Goal: Task Accomplishment & Management: Complete application form

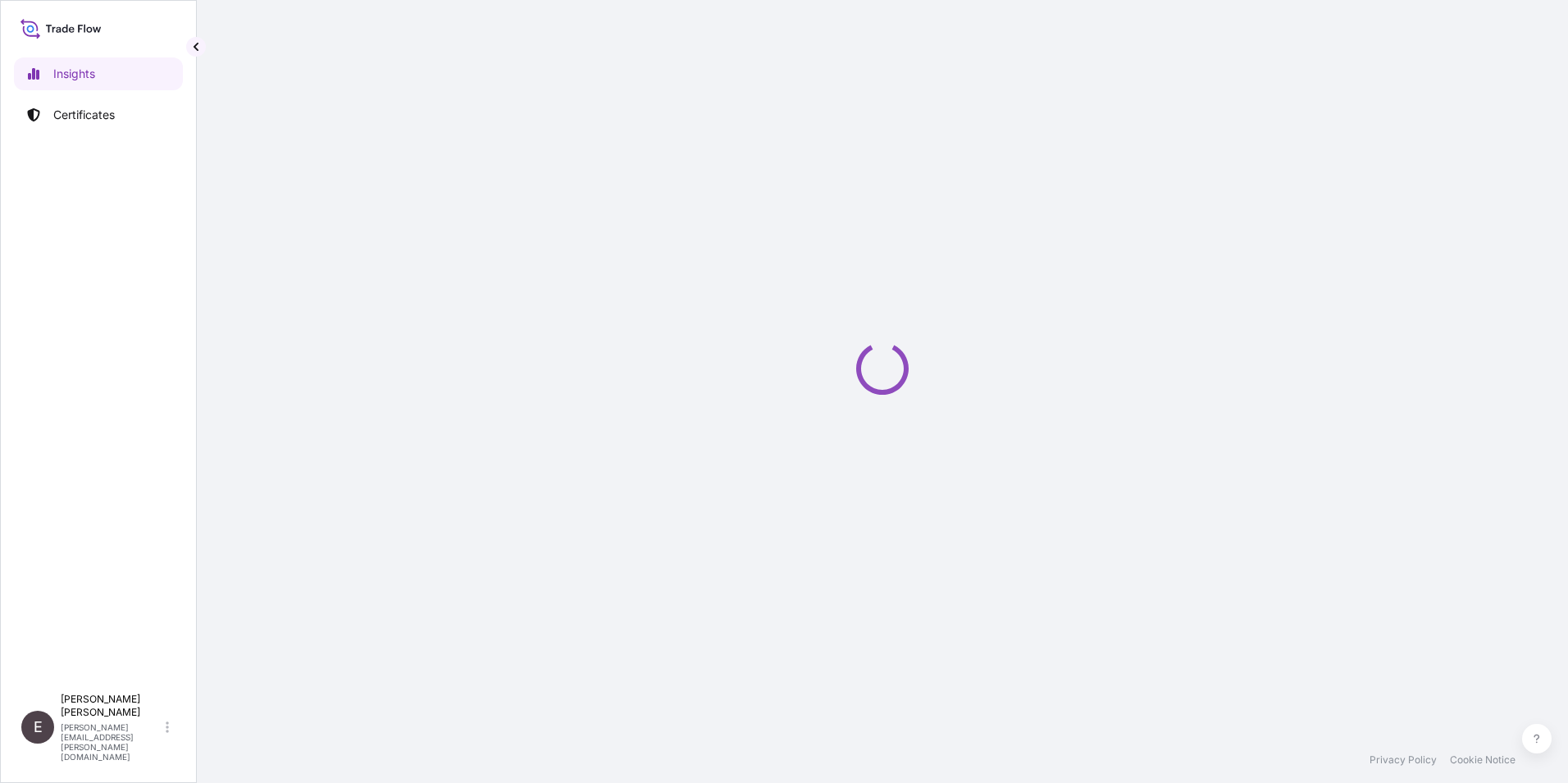
select select "2025"
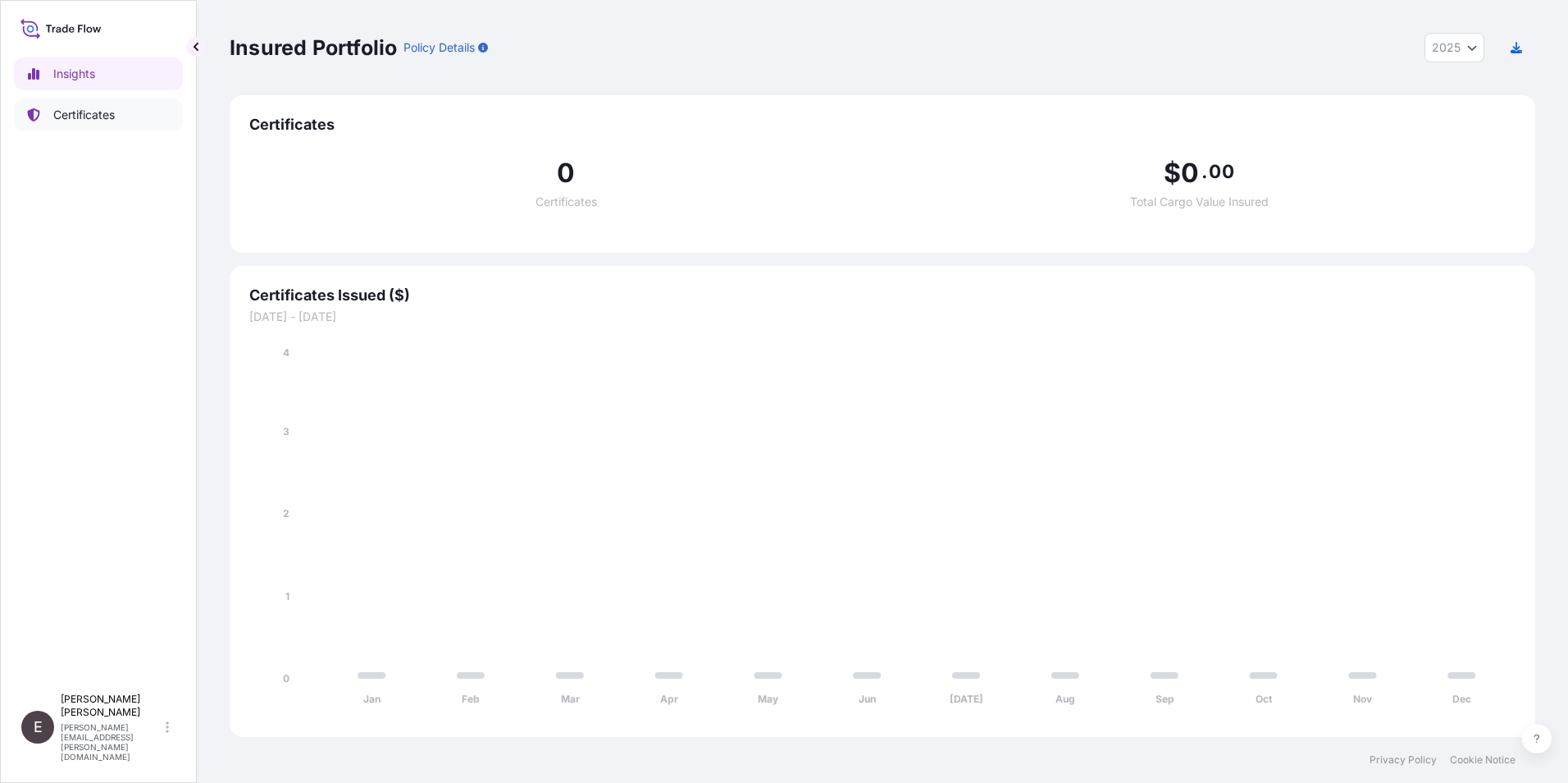
click at [74, 111] on p "Certificates" at bounding box center [84, 115] width 62 height 16
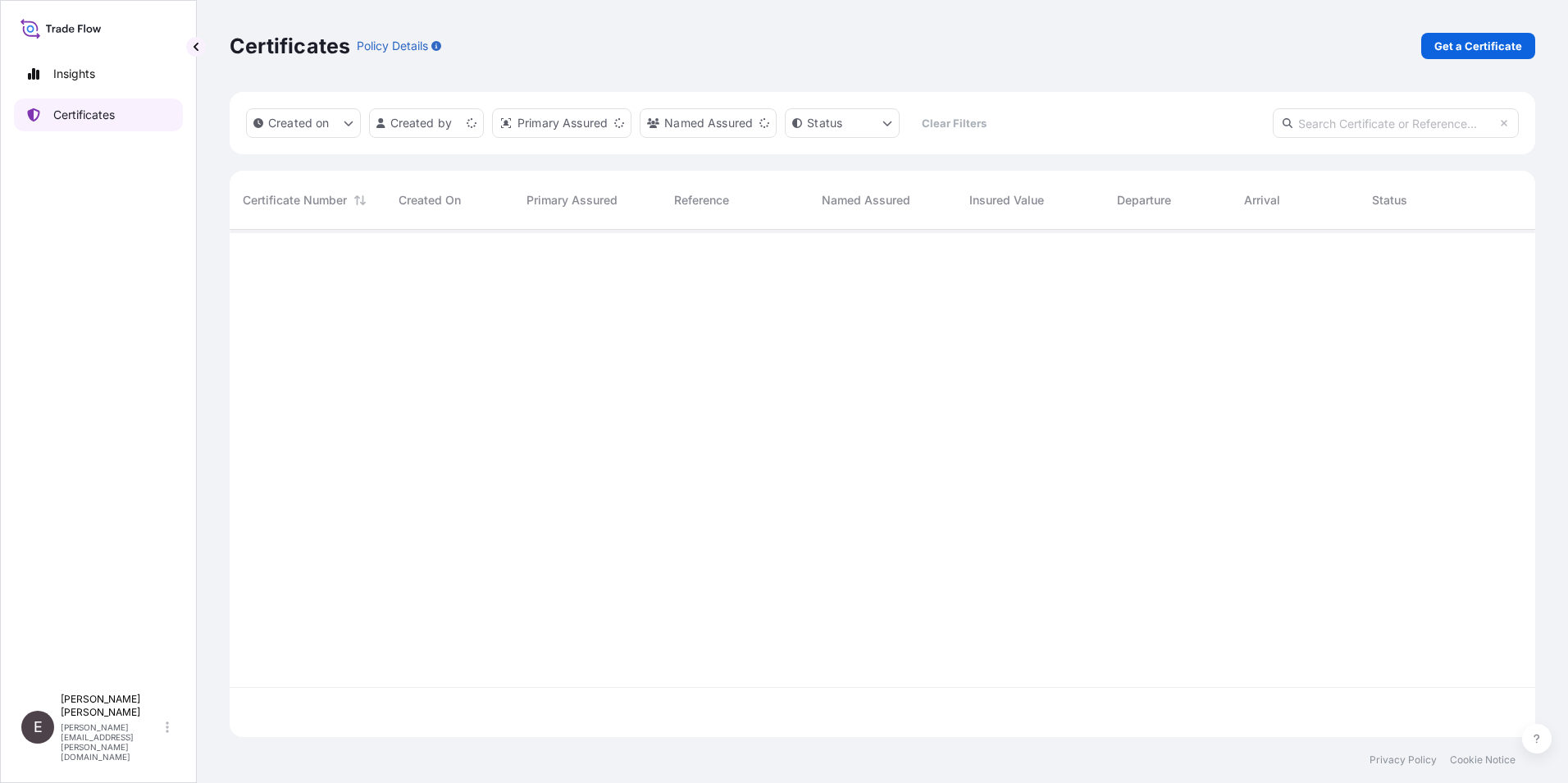
scroll to position [504, 1294]
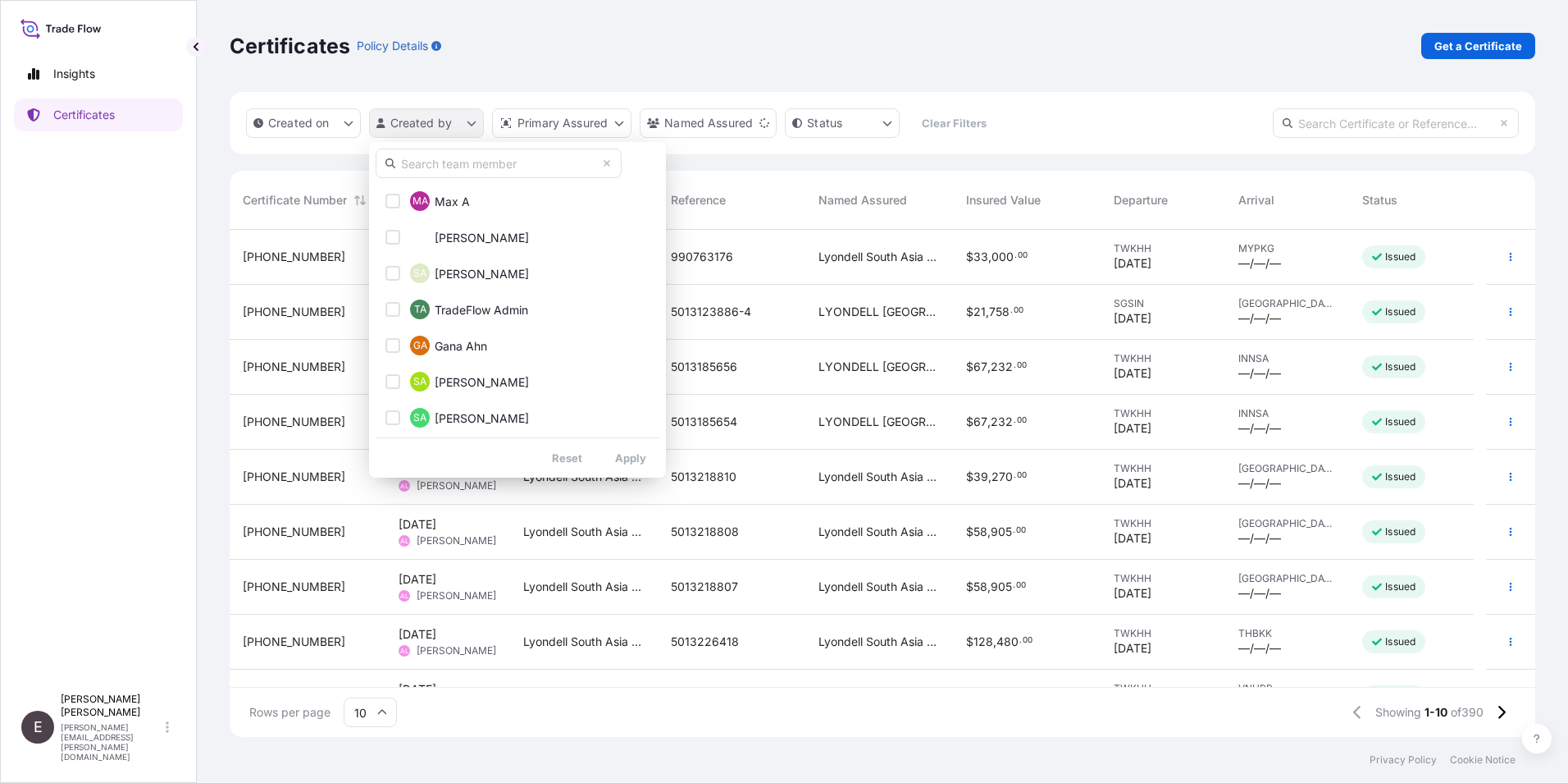
click at [471, 122] on html "Insights Certificates E [PERSON_NAME] [PERSON_NAME][EMAIL_ADDRESS][PERSON_NAME]…" at bounding box center [784, 392] width 1568 height 783
click at [471, 156] on input "text" at bounding box center [498, 164] width 247 height 30
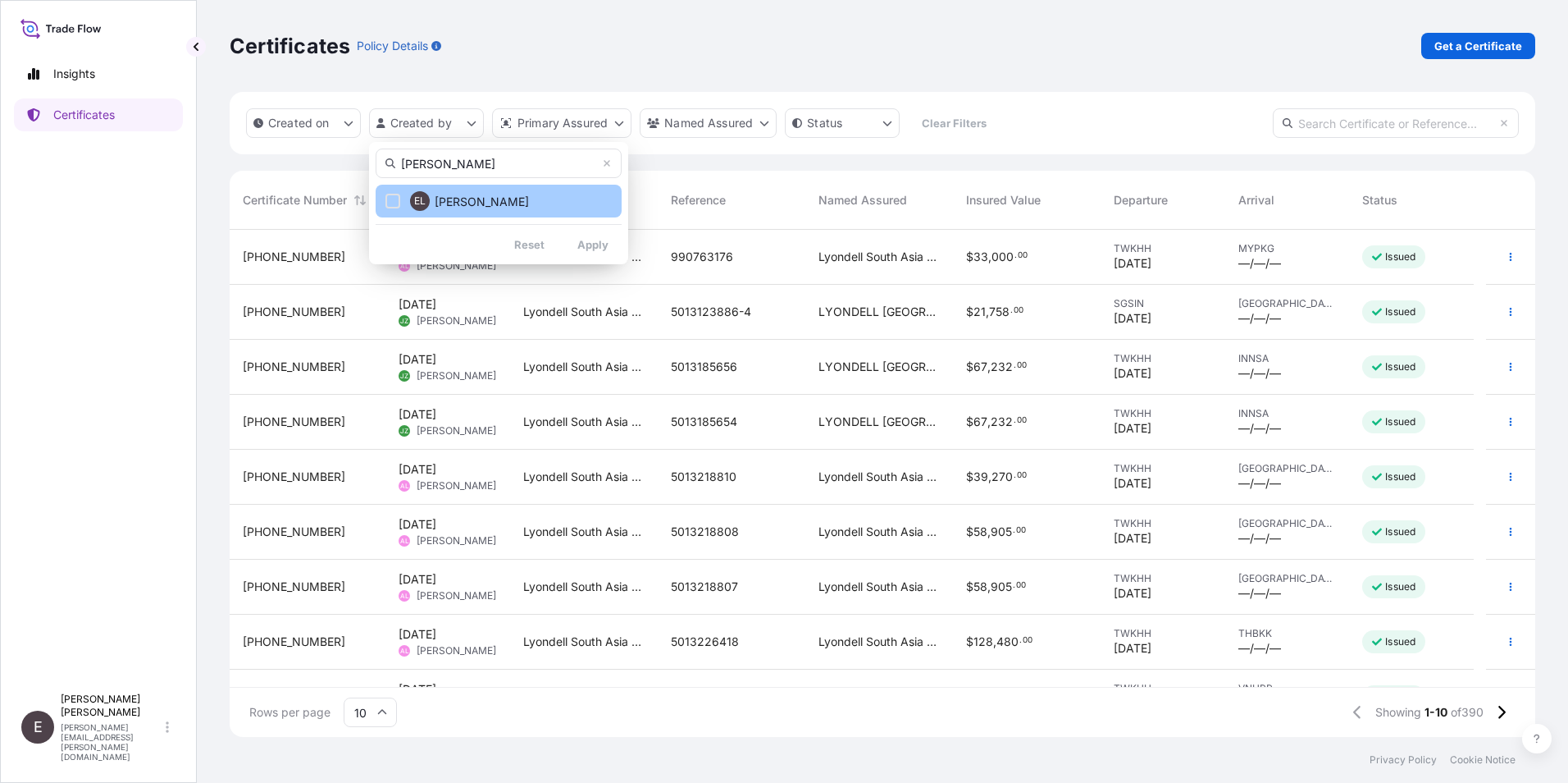
type input "[PERSON_NAME]"
click at [494, 191] on button "EL [PERSON_NAME]" at bounding box center [498, 201] width 247 height 33
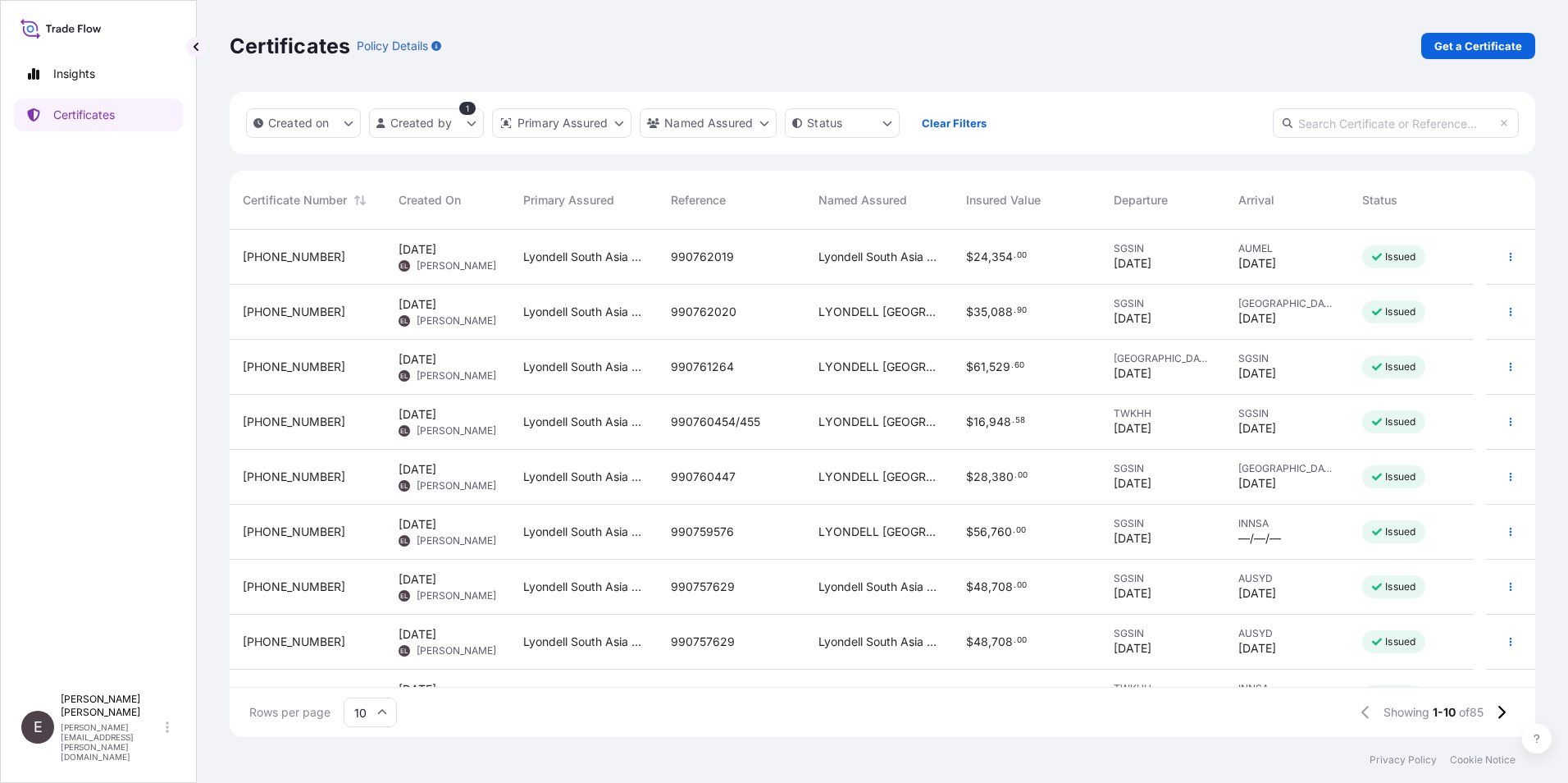
click at [377, 716] on icon at bounding box center [382, 712] width 10 height 10
click at [373, 664] on div "50" at bounding box center [370, 666] width 40 height 31
click at [1497, 308] on button "button" at bounding box center [1510, 312] width 26 height 26
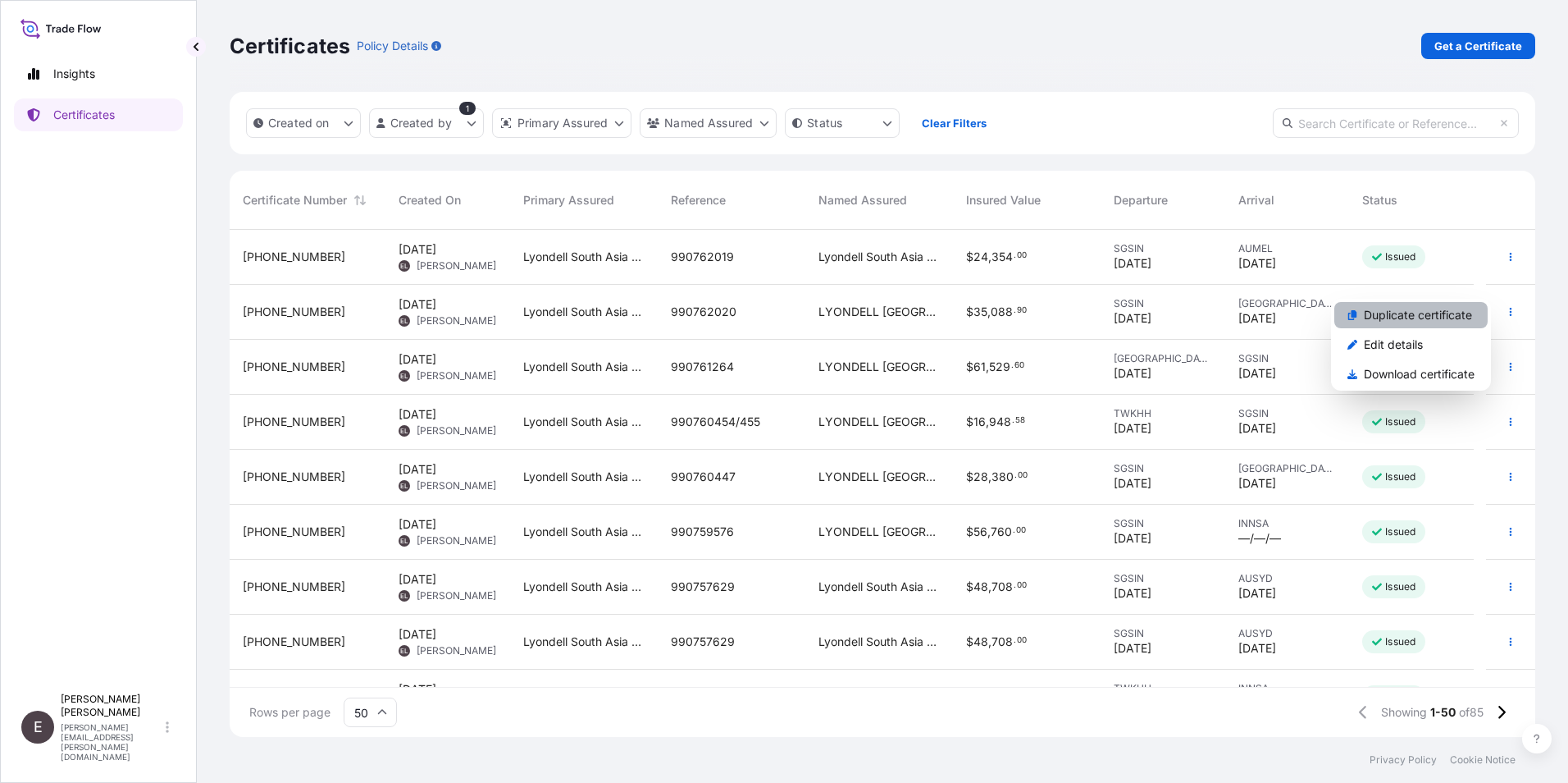
click at [1420, 307] on link "Duplicate certificate" at bounding box center [1411, 315] width 154 height 26
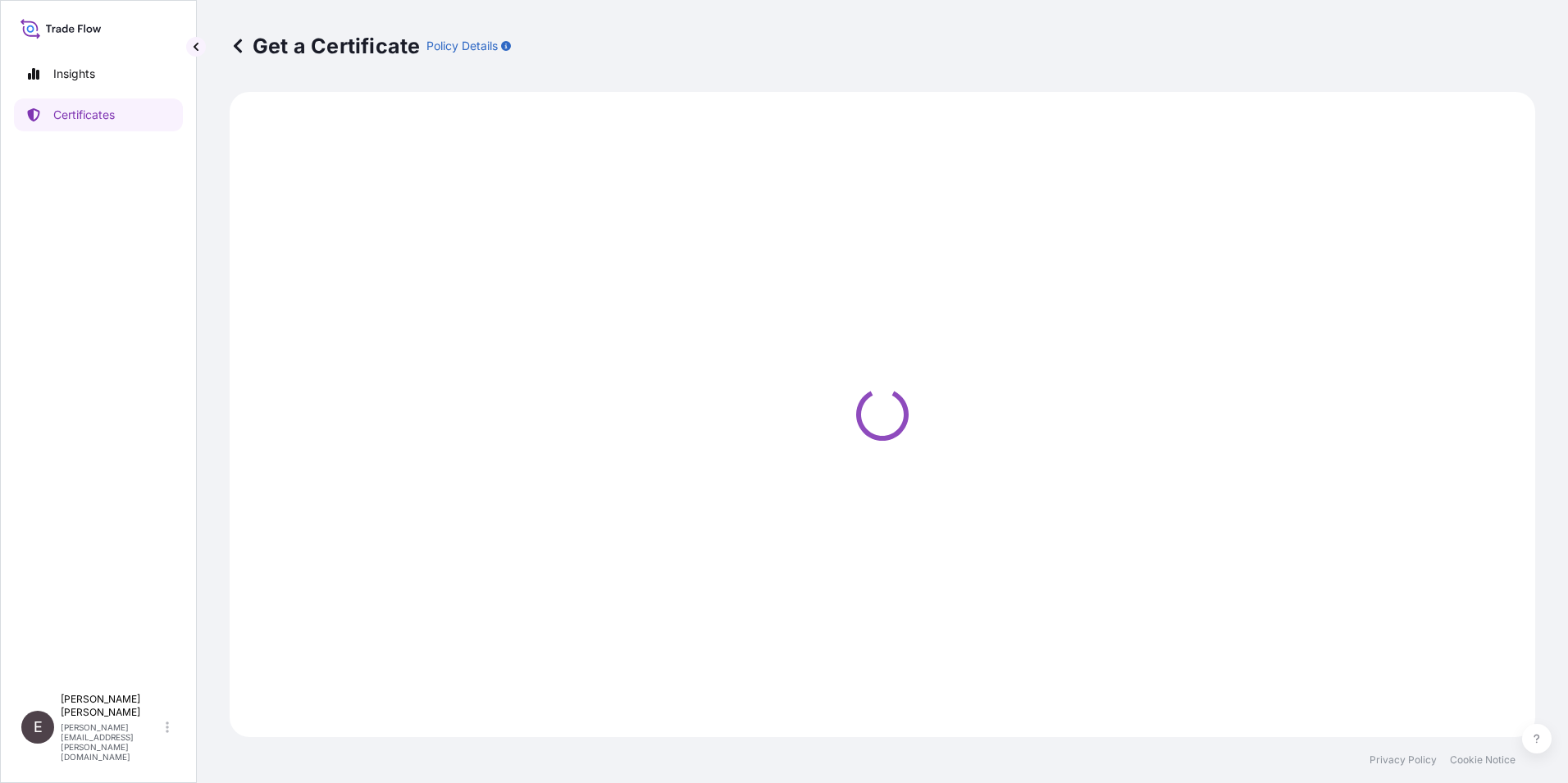
select select "Sea"
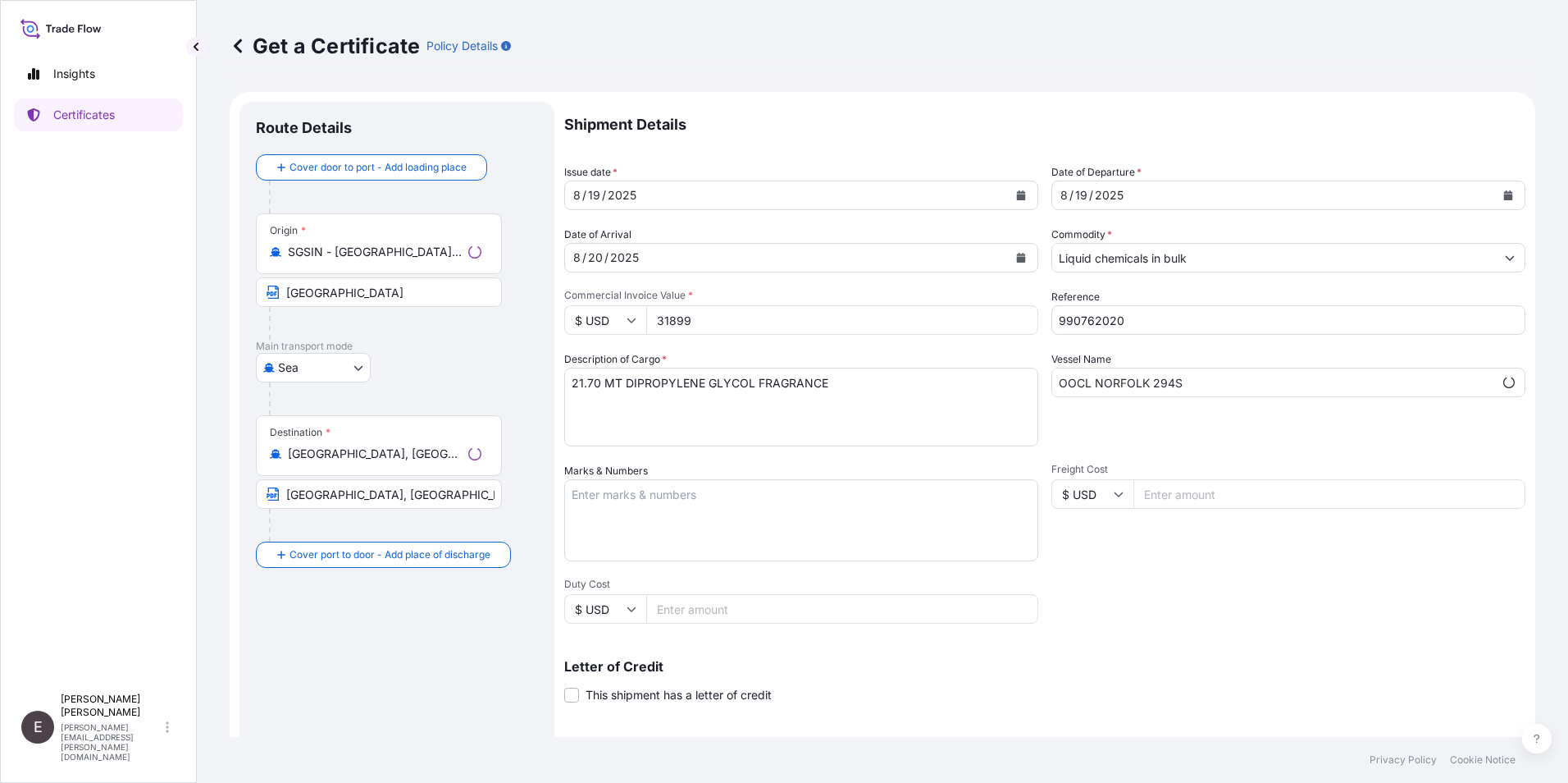
select select "32022"
click at [1011, 188] on button "Calendar" at bounding box center [1021, 195] width 26 height 26
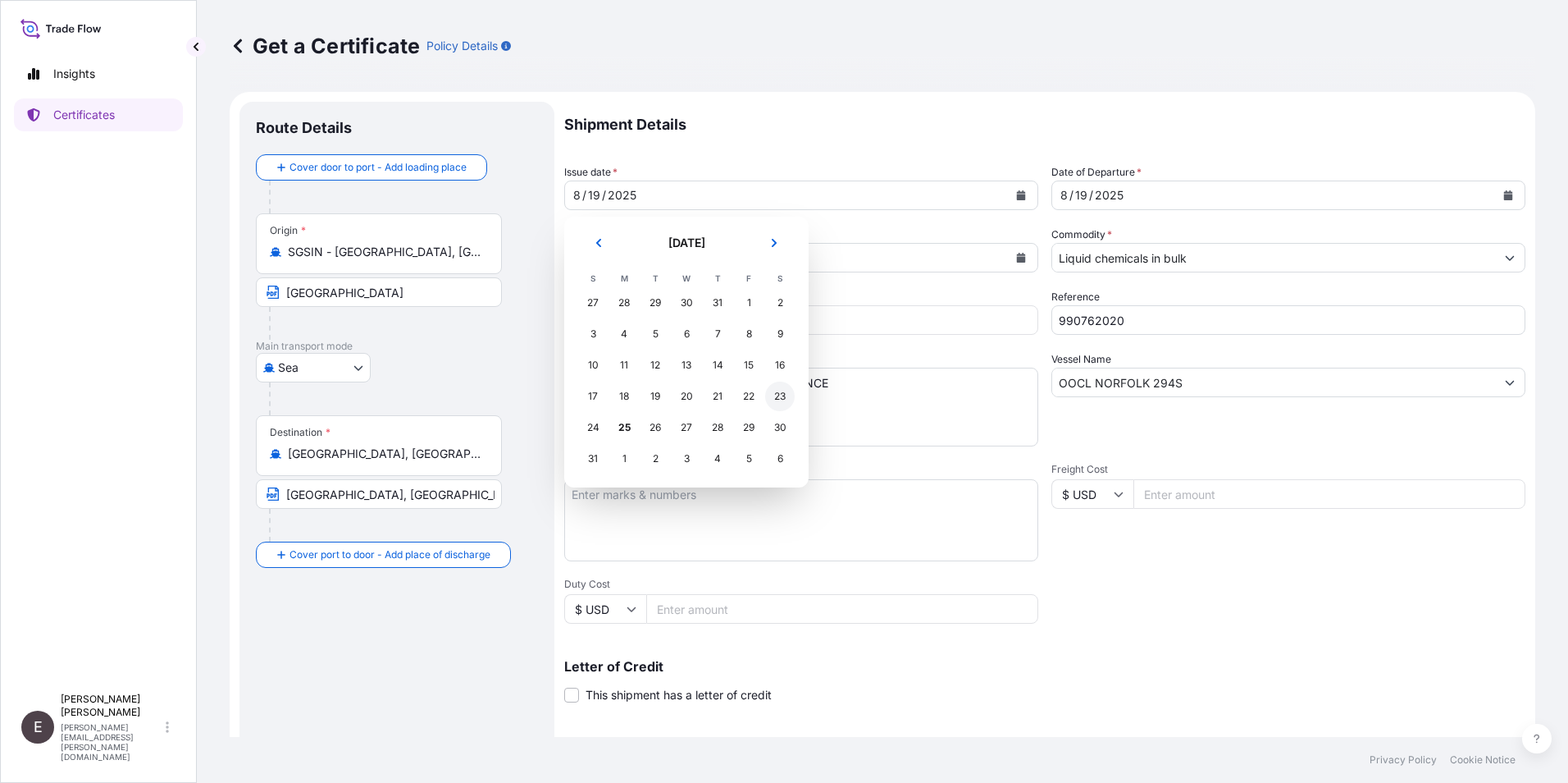
click at [783, 394] on div "23" at bounding box center [781, 396] width 30 height 30
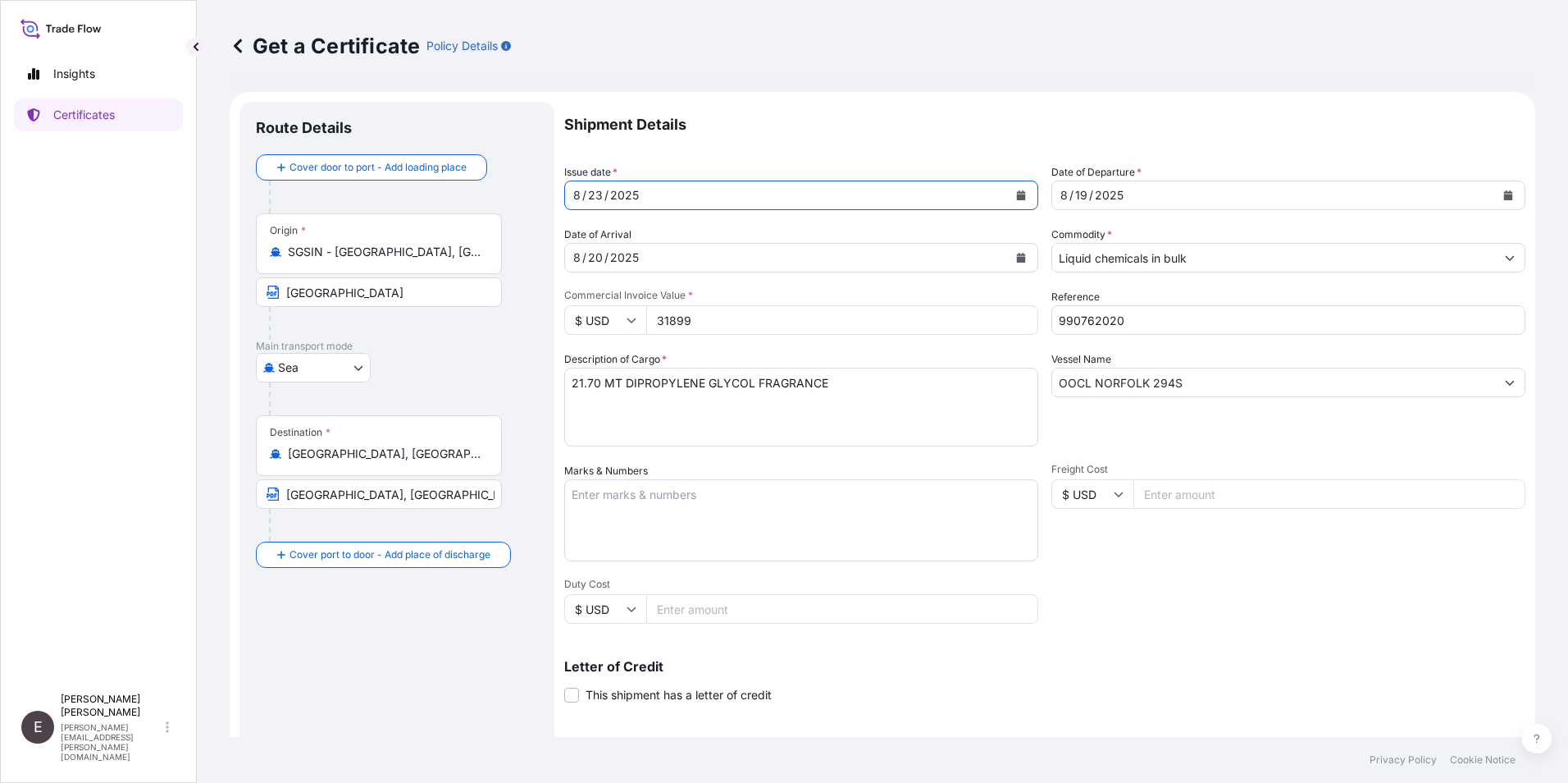
click at [1495, 190] on button "Calendar" at bounding box center [1508, 195] width 26 height 26
click at [1017, 258] on icon "Calendar" at bounding box center [1021, 258] width 9 height 10
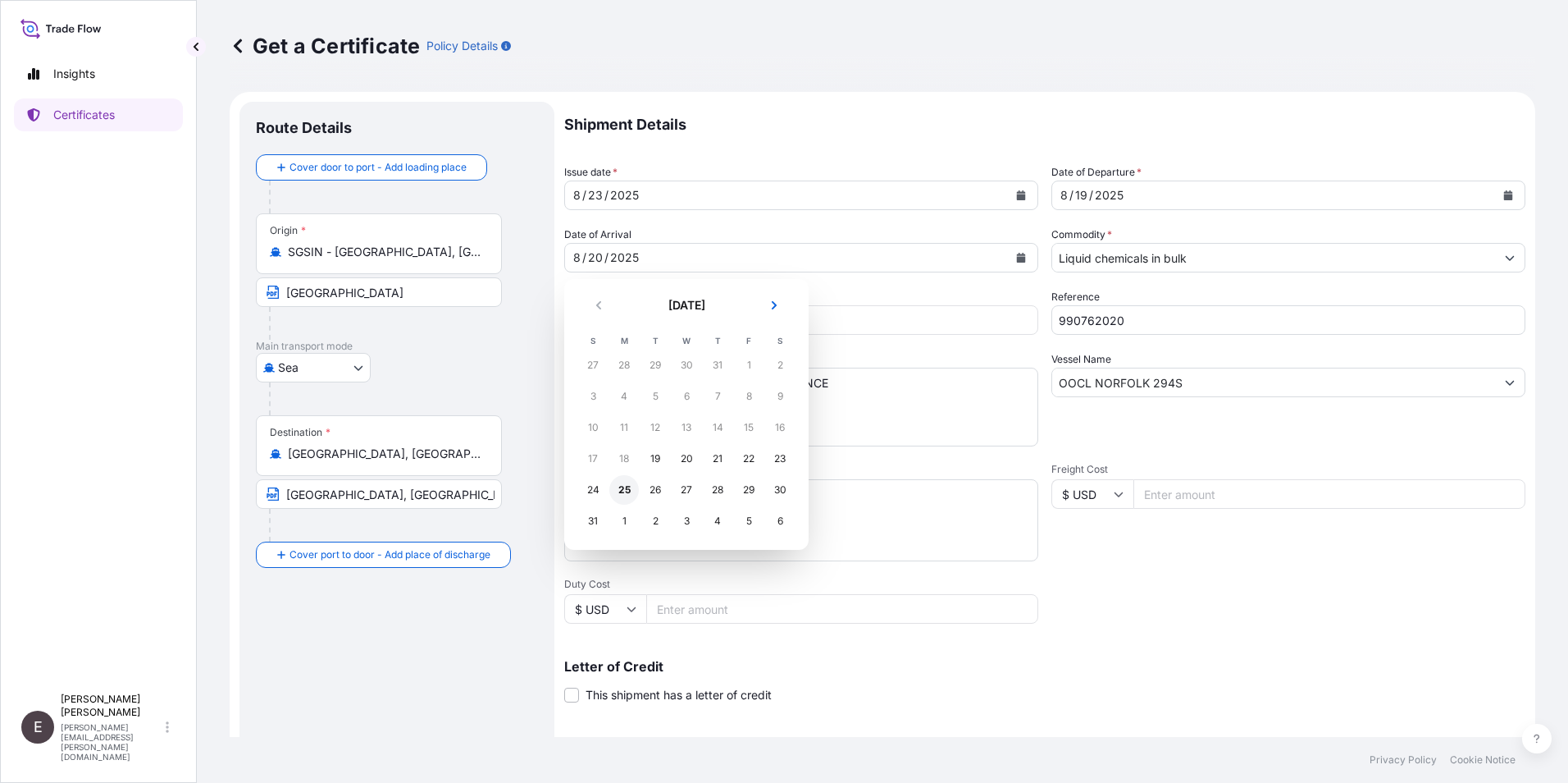
click at [628, 491] on div "25" at bounding box center [625, 490] width 30 height 30
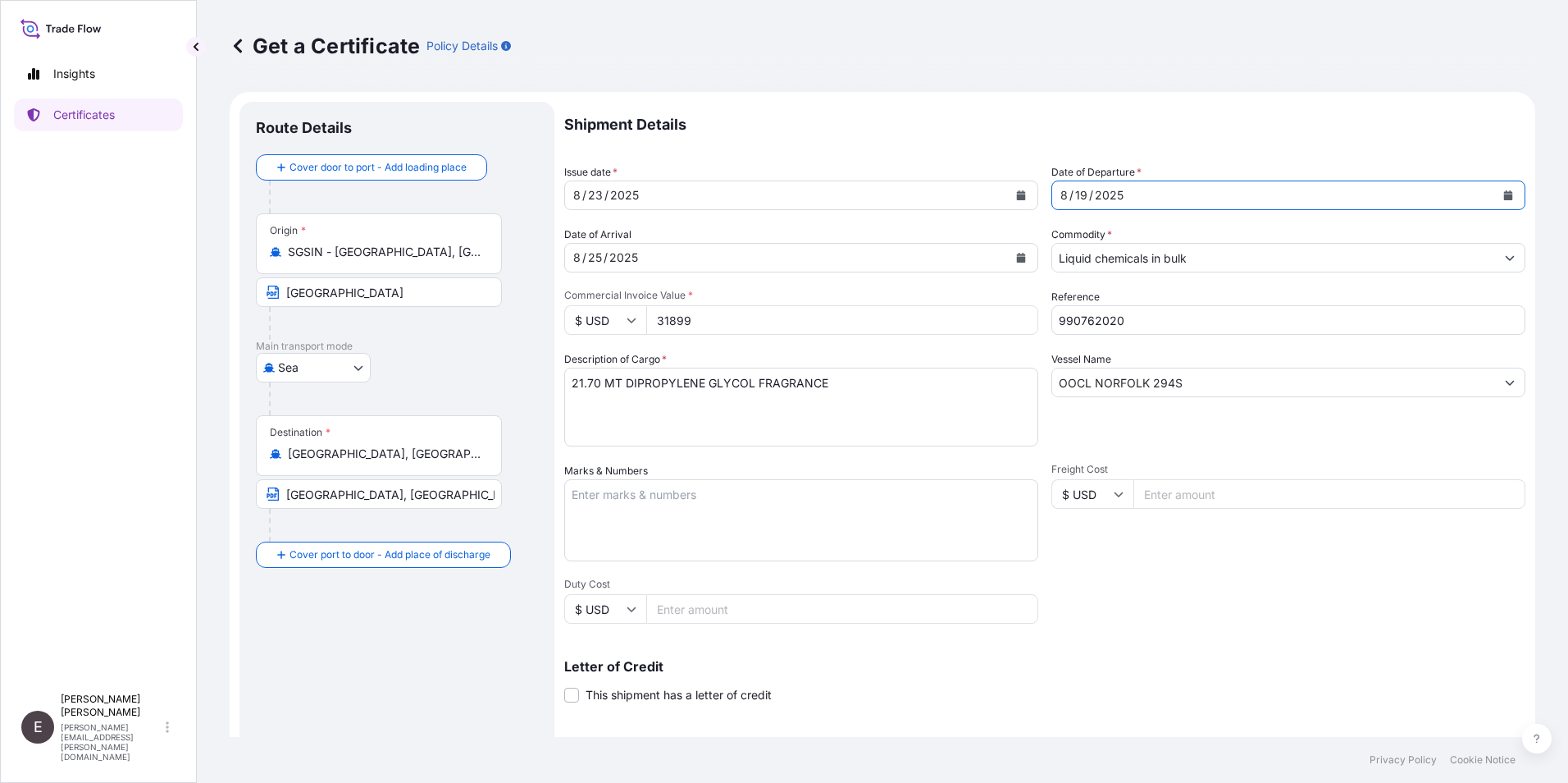
click at [1495, 196] on button "Calendar" at bounding box center [1508, 195] width 26 height 26
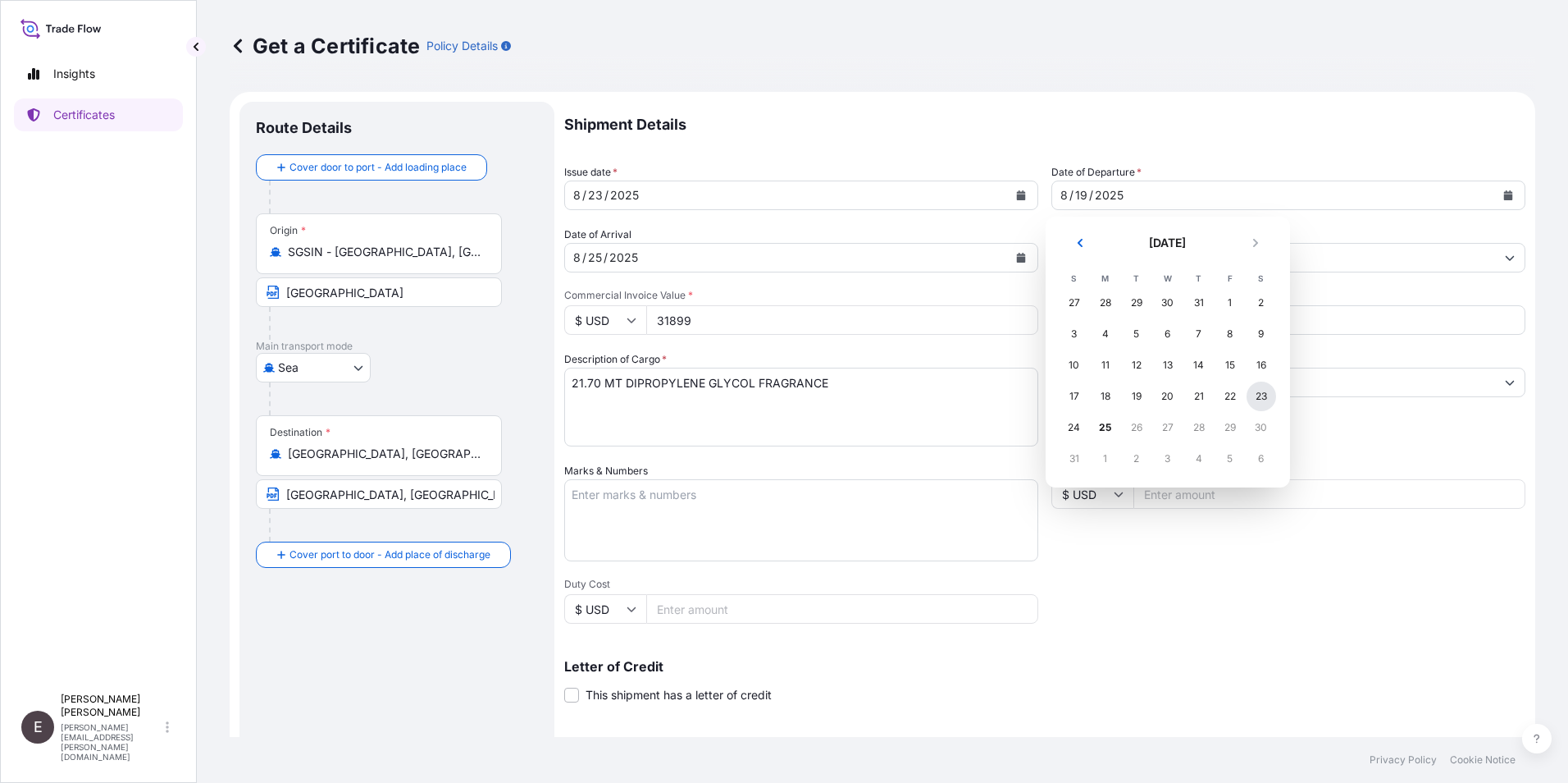
click at [1264, 398] on div "23" at bounding box center [1262, 396] width 30 height 30
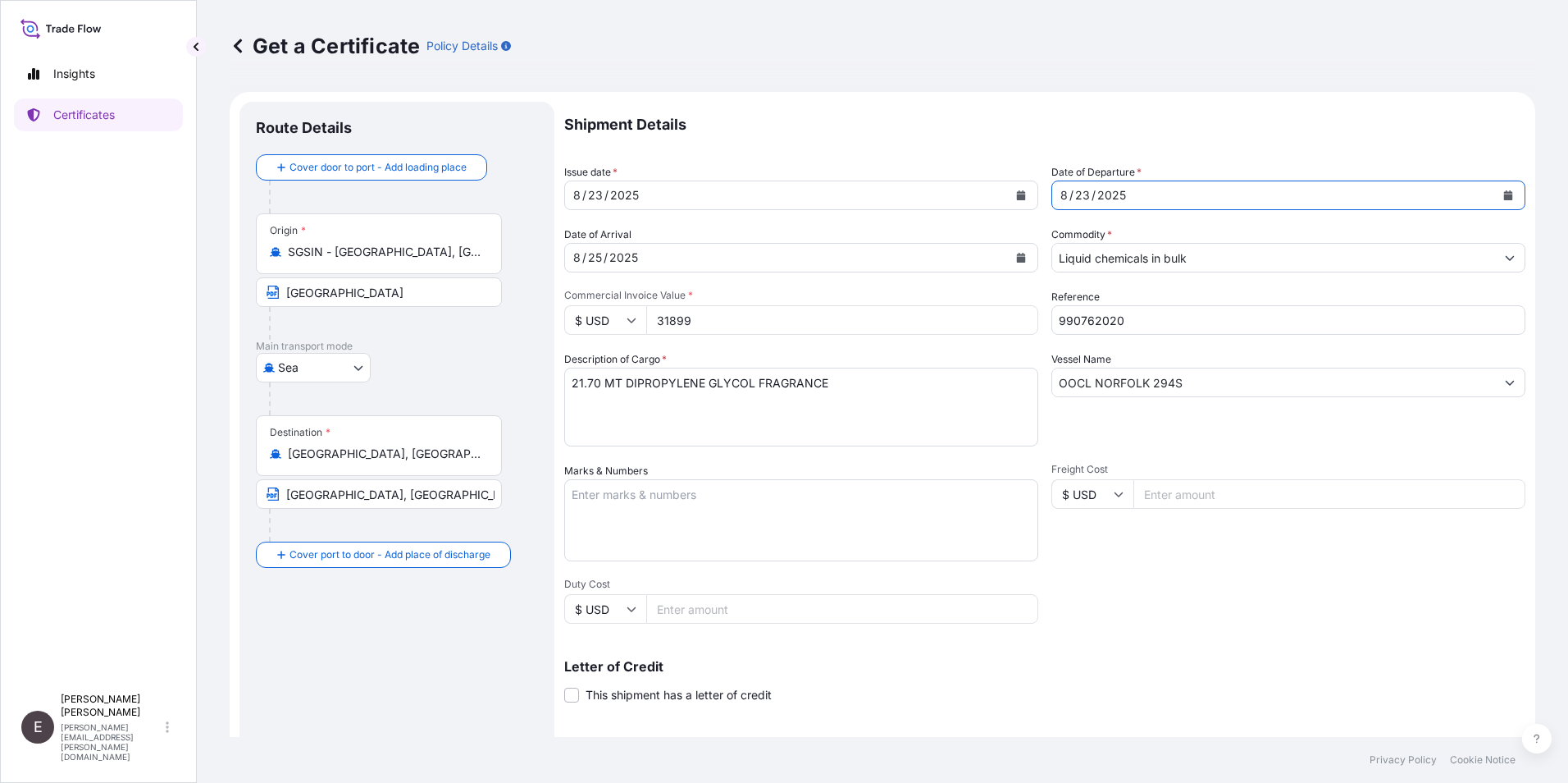
click at [1505, 253] on icon "Show suggestions" at bounding box center [1510, 258] width 10 height 10
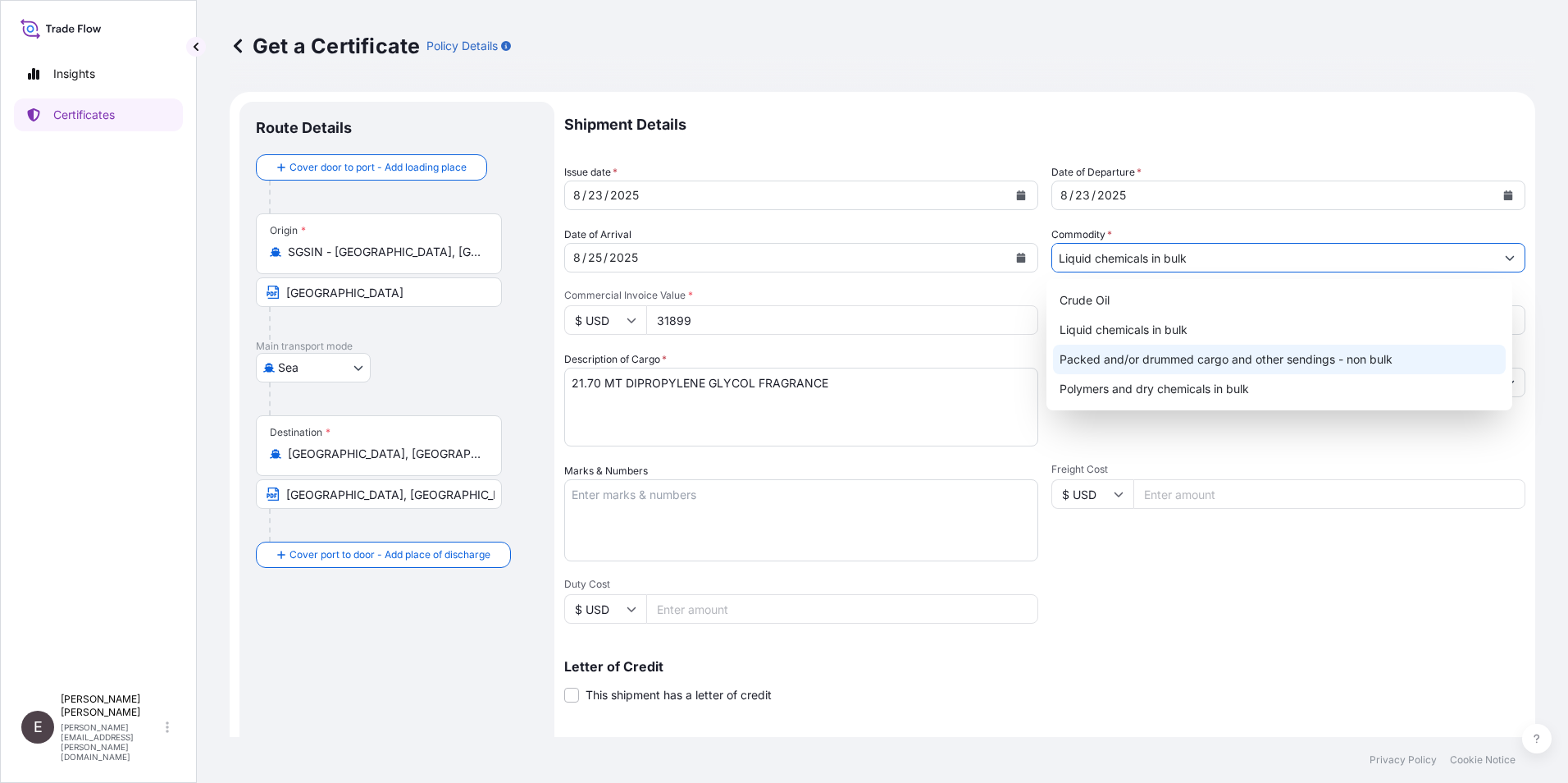
click at [1300, 364] on div "Packed and/or drummed cargo and other sendings - non bulk" at bounding box center [1280, 360] width 453 height 30
type input "Packed and/or drummed cargo and other sendings - non bulk"
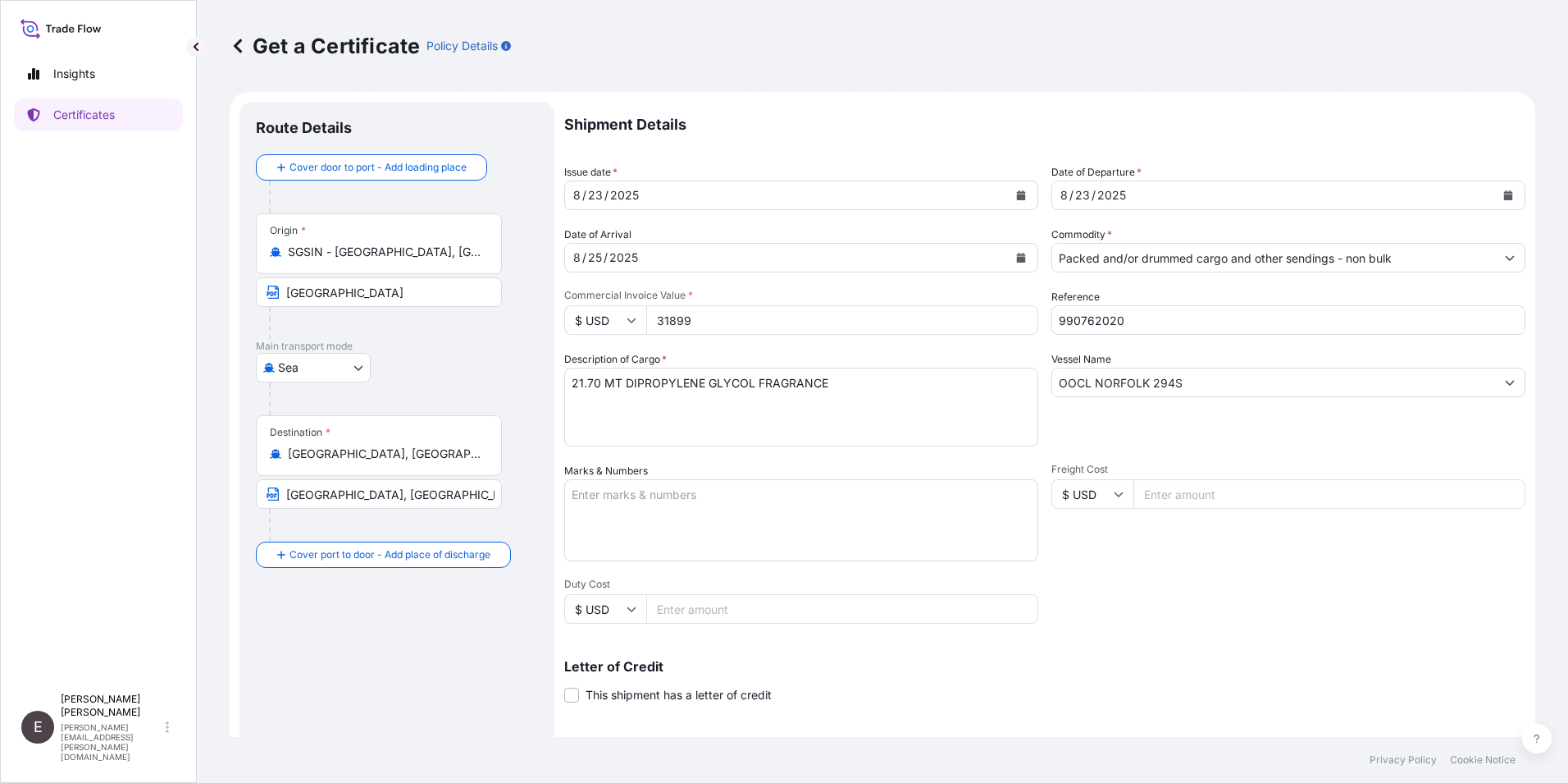
drag, startPoint x: 730, startPoint y: 319, endPoint x: 490, endPoint y: 335, distance: 240.5
click at [490, 335] on form "Route Details Cover door to port - Add loading place Place of loading Road / [G…" at bounding box center [882, 515] width 1306 height 848
type input "37840.00"
drag, startPoint x: 1087, startPoint y: 319, endPoint x: 1197, endPoint y: 326, distance: 110.2
click at [1197, 326] on input "990762020" at bounding box center [1288, 321] width 474 height 30
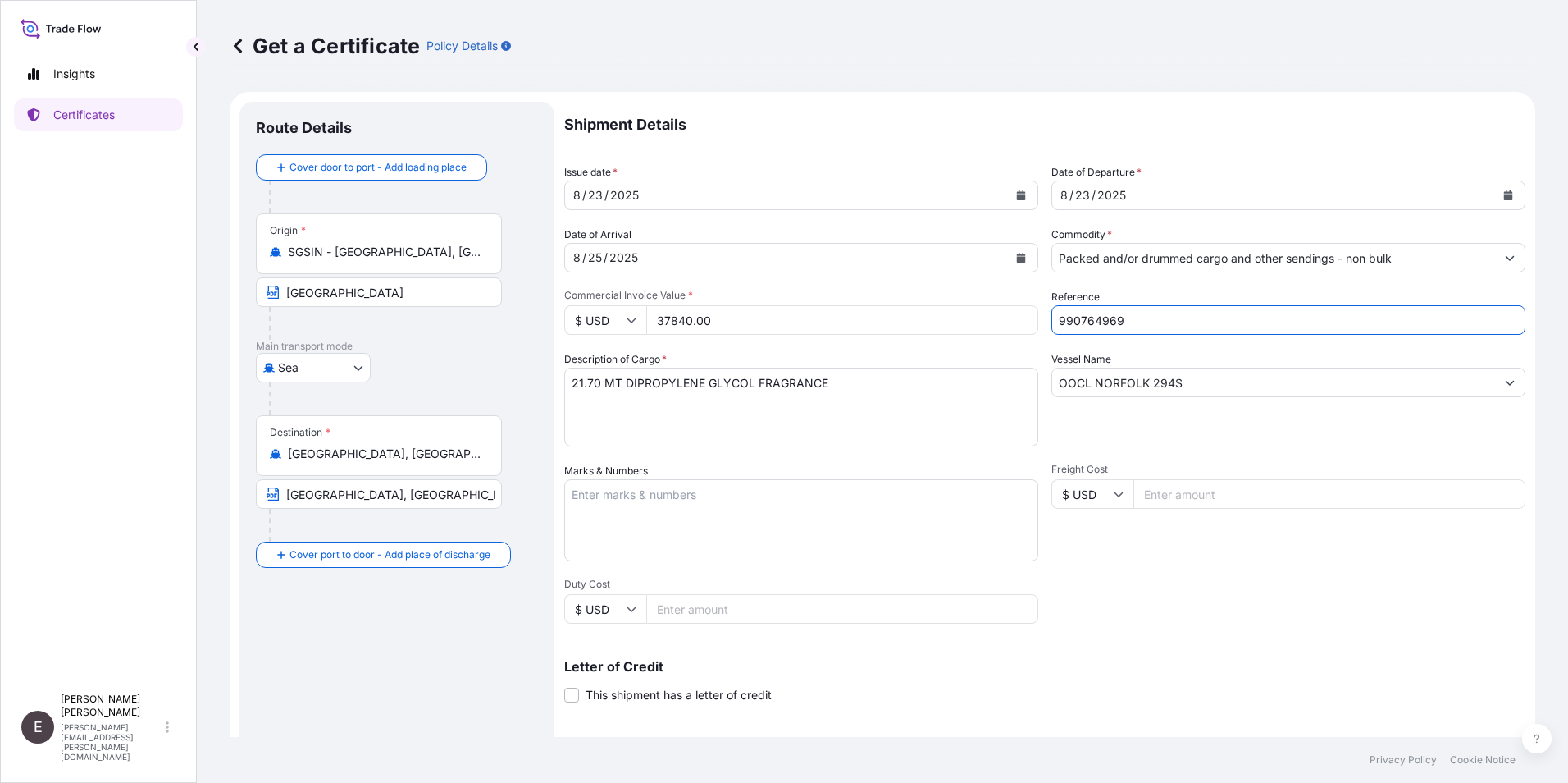
type input "990764969"
drag, startPoint x: 1203, startPoint y: 385, endPoint x: 899, endPoint y: 404, distance: 304.6
click at [899, 404] on div "Shipment Details Issue date * [DATE] Date of Departure * [DATE] Date of Arrival…" at bounding box center [1044, 492] width 961 height 782
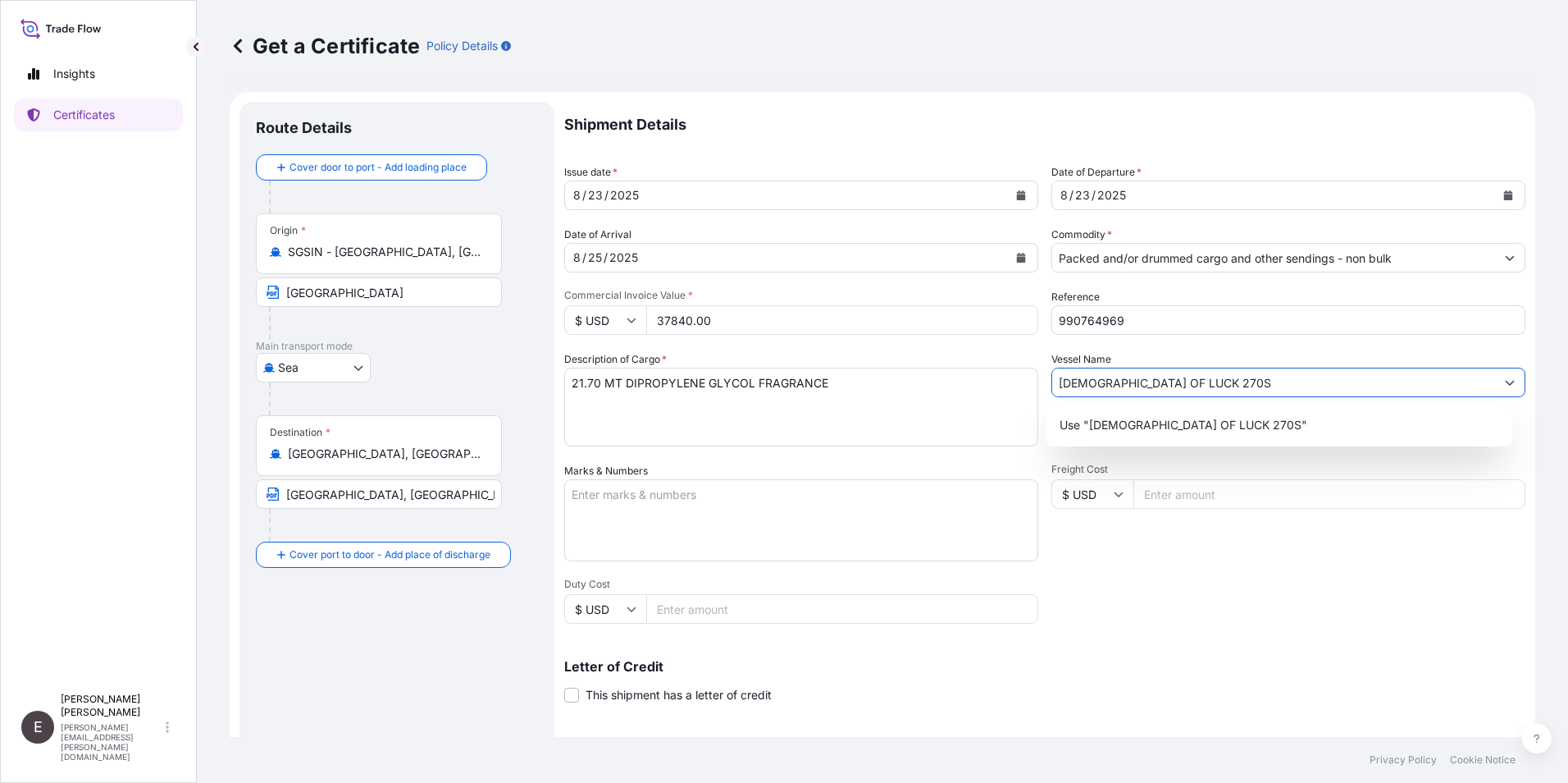
type input "[DEMOGRAPHIC_DATA] OF LUCK 270S"
click at [573, 385] on textarea "21.70 MT DIPROPYLENE GLYCOL FRAGRANCE" at bounding box center [800, 406] width 474 height 79
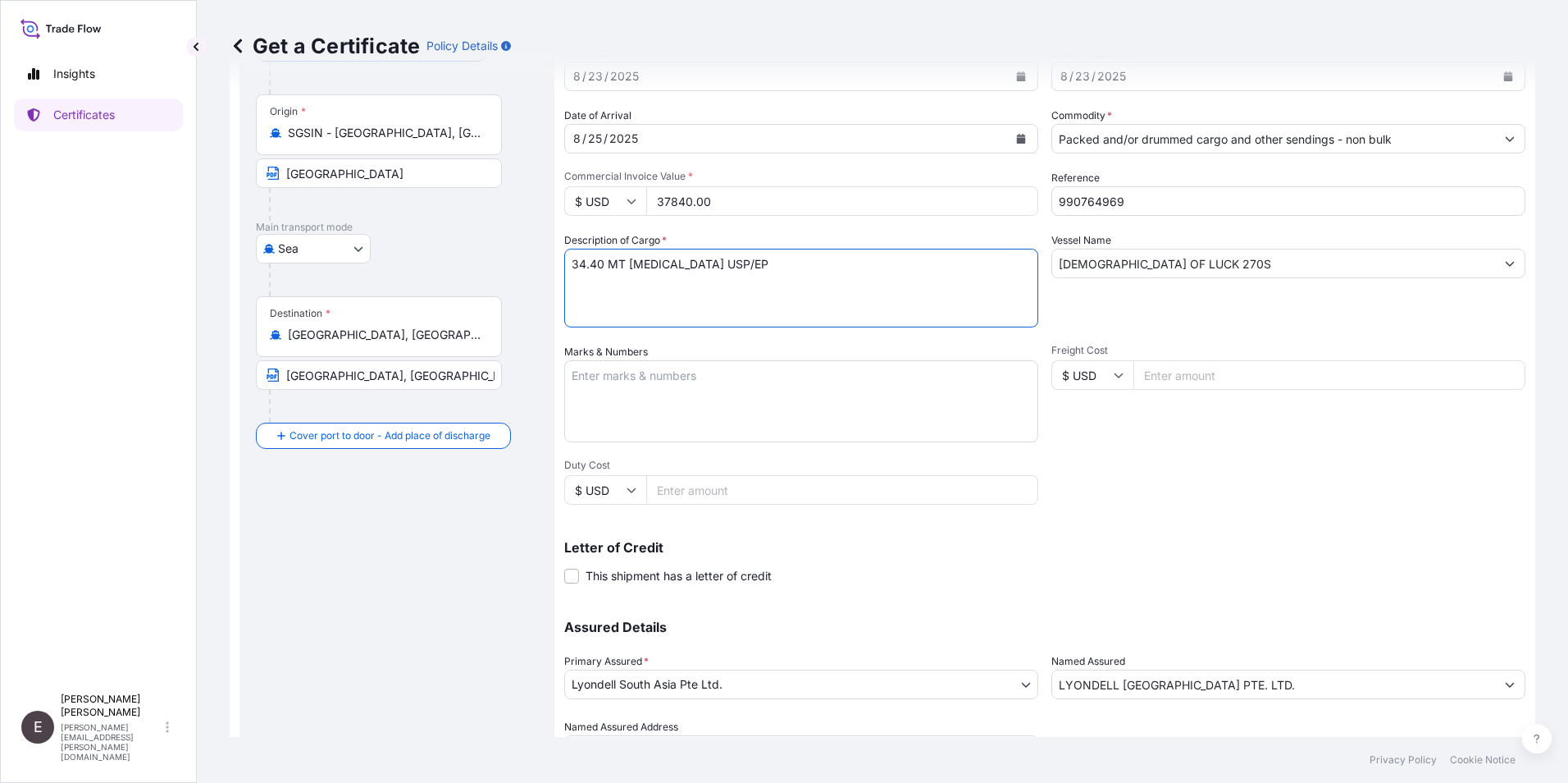
scroll to position [203, 0]
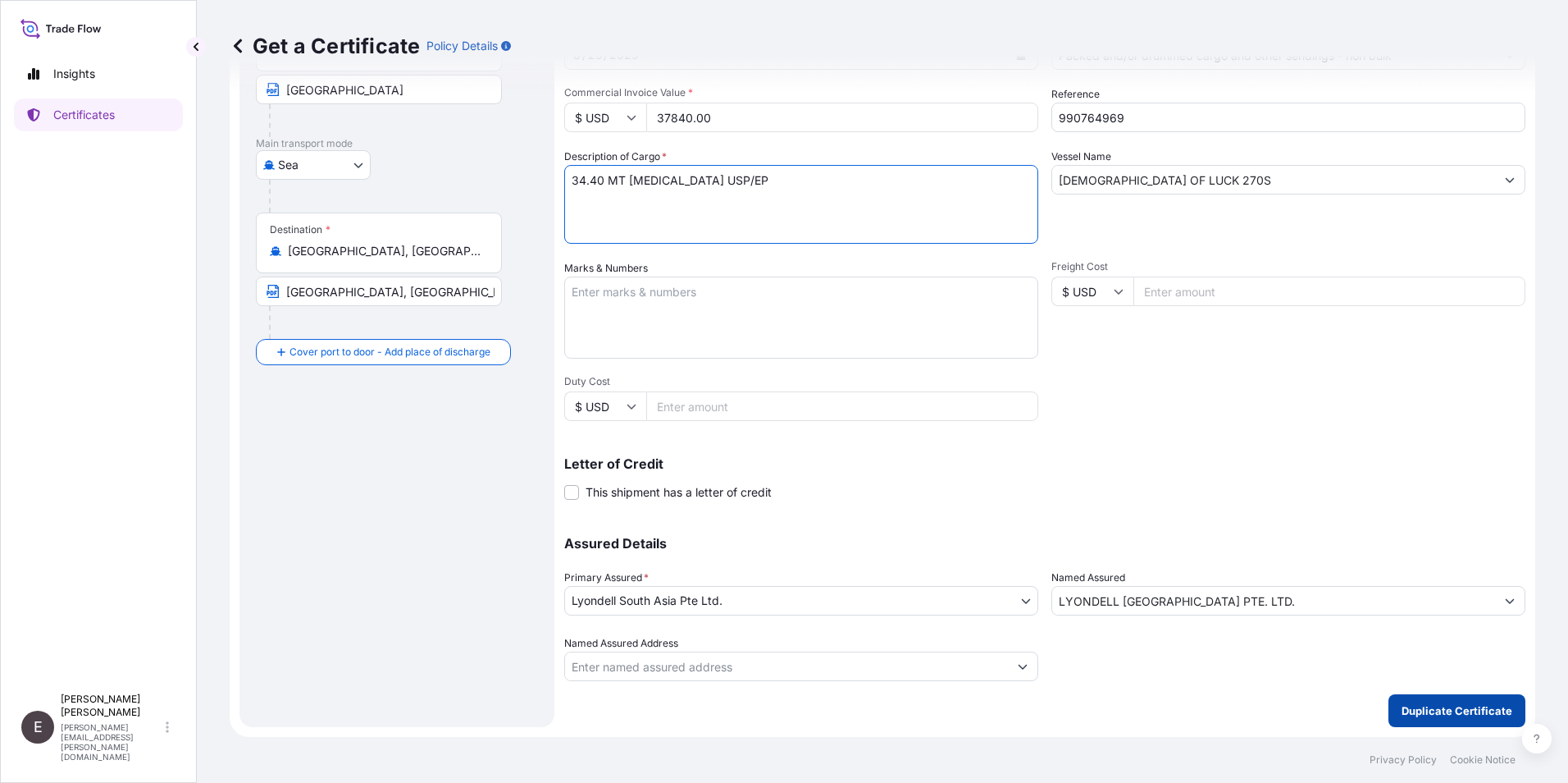
type textarea "34.40 MT [MEDICAL_DATA] USP/EP"
click at [1447, 705] on p "Duplicate Certificate" at bounding box center [1456, 710] width 111 height 16
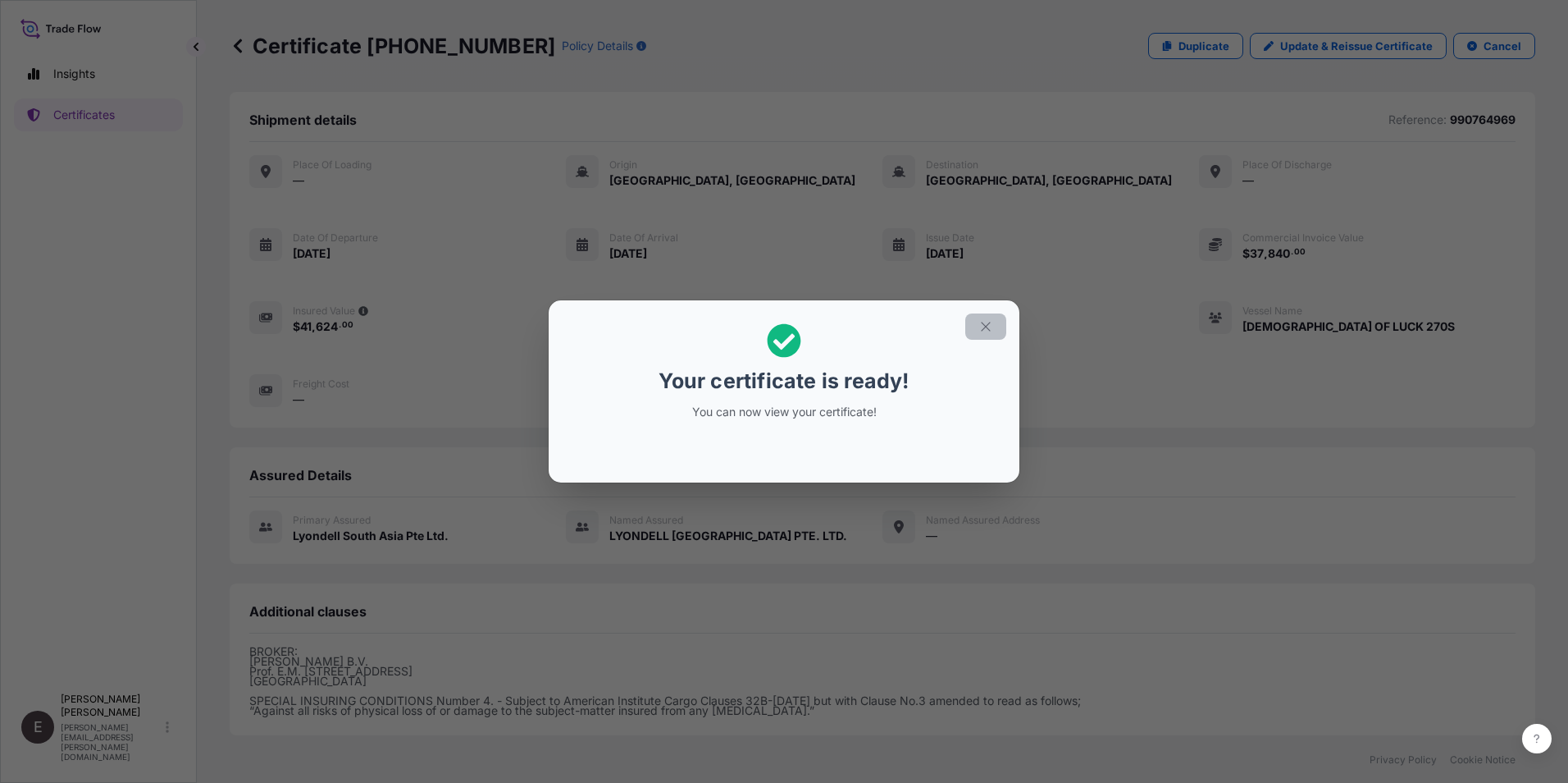
click at [991, 325] on icon "button" at bounding box center [985, 327] width 15 height 15
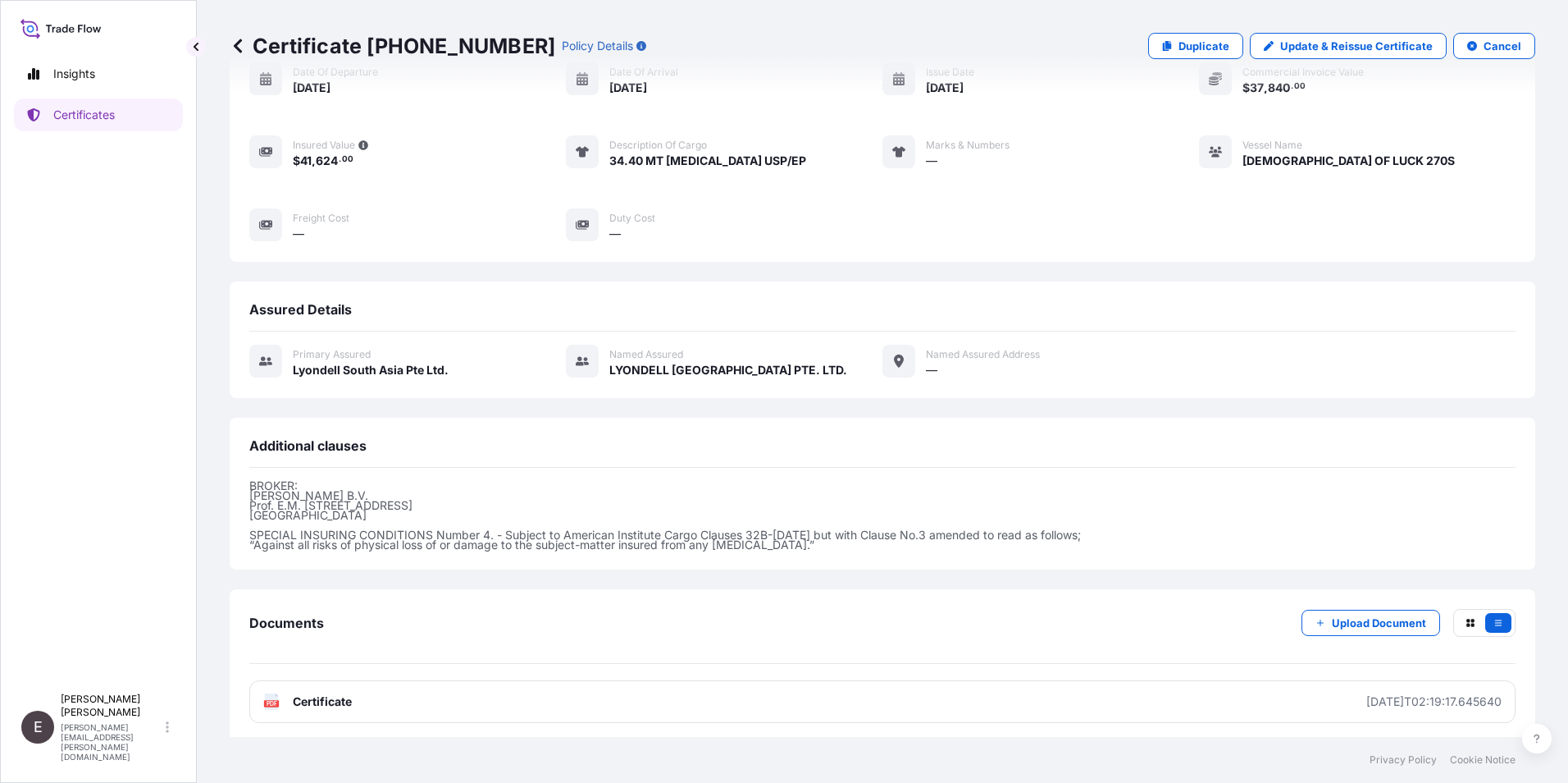
scroll to position [172, 0]
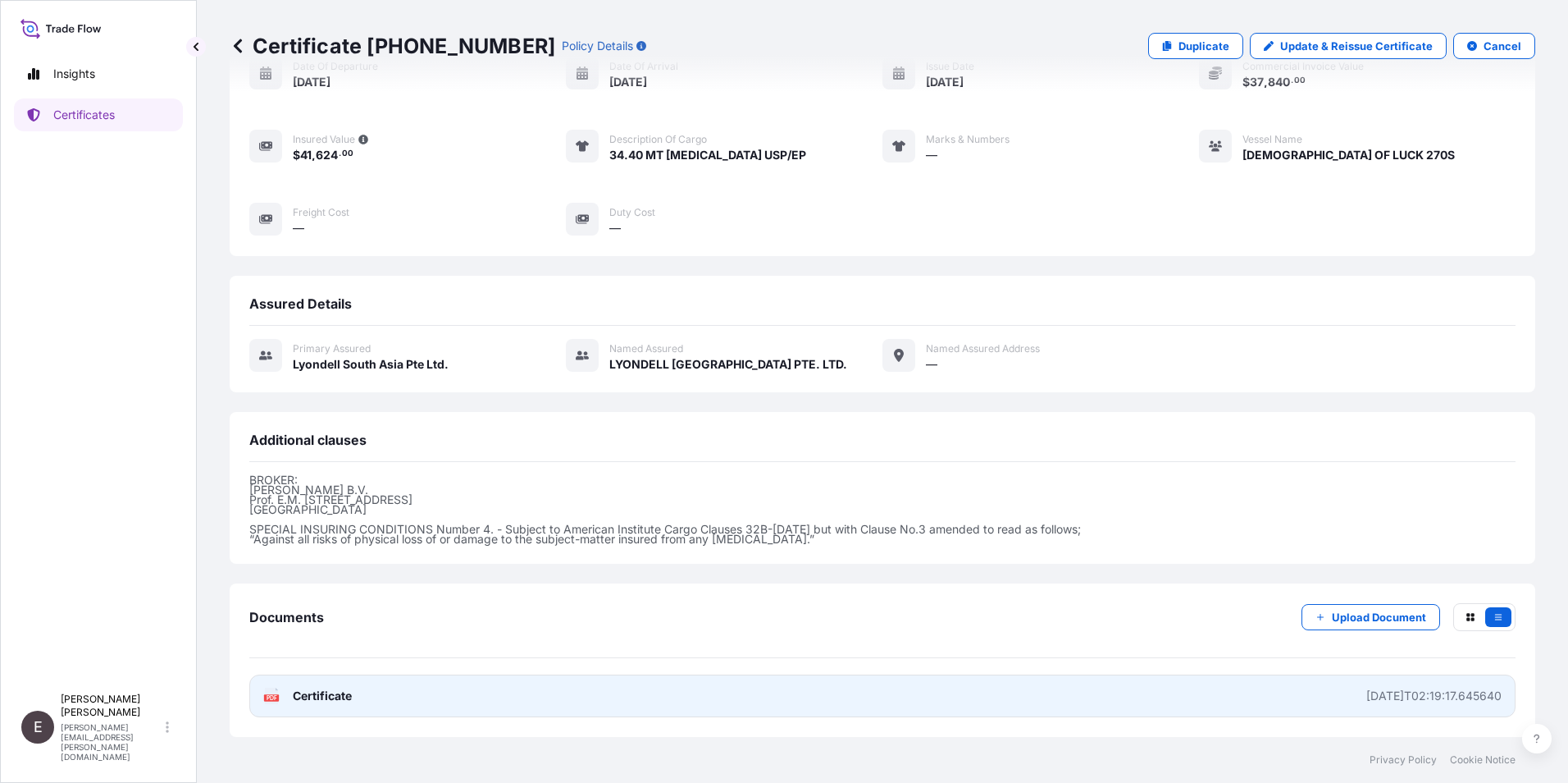
click at [322, 690] on span "Certificate" at bounding box center [321, 696] width 59 height 16
